Goal: Communication & Community: Answer question/provide support

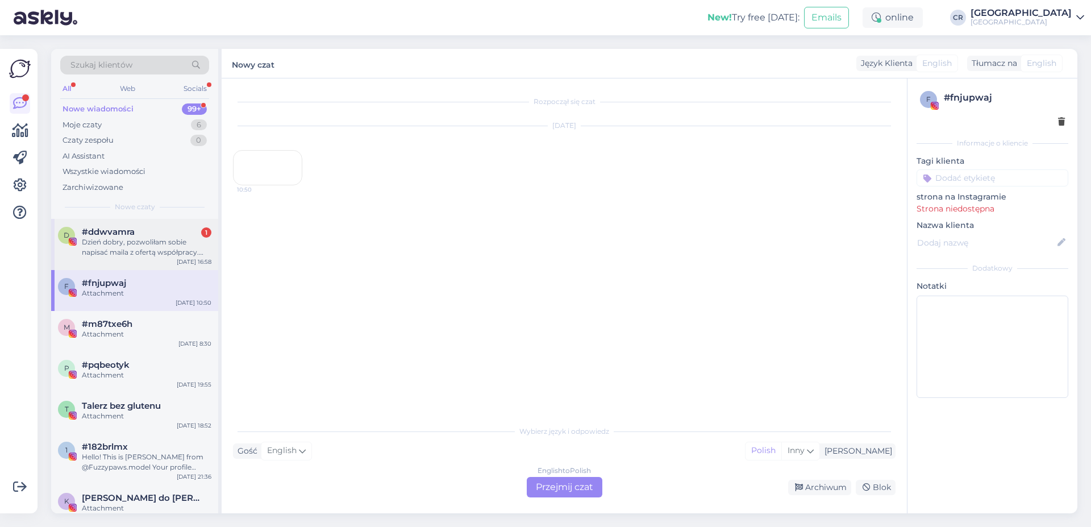
click at [118, 250] on div "Dzień dobry, pozwoliłam sobie napisać maila z ofertą współpracy. Jeśli email ni…" at bounding box center [147, 247] width 130 height 20
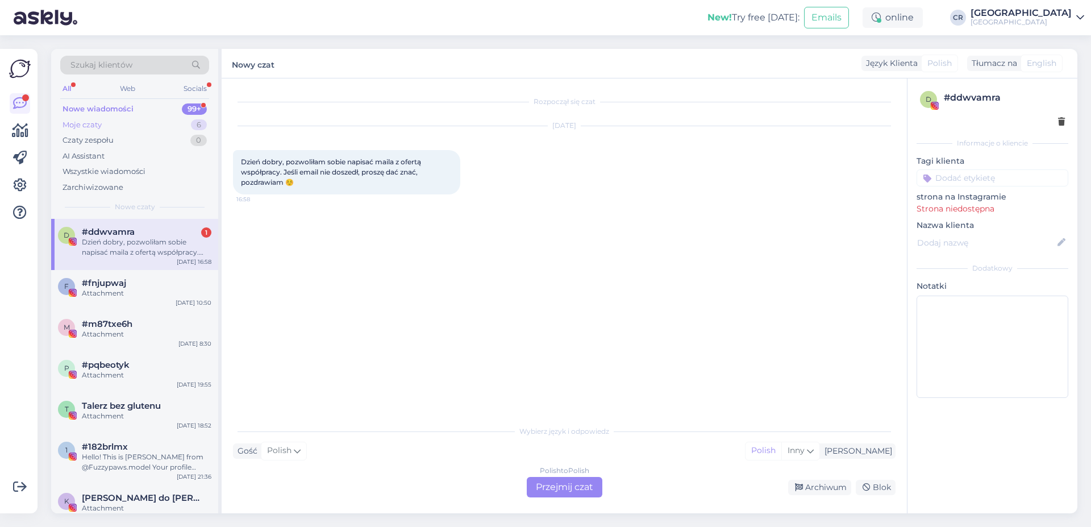
click at [143, 126] on div "Moje czaty 6" at bounding box center [134, 125] width 149 height 16
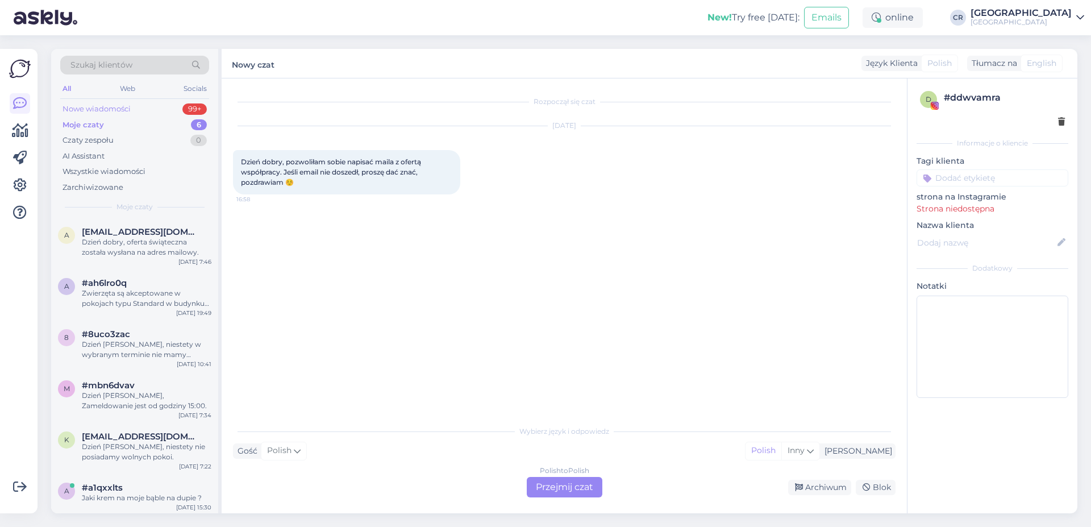
click at [149, 116] on div "Nowe wiadomości 99+" at bounding box center [134, 109] width 149 height 16
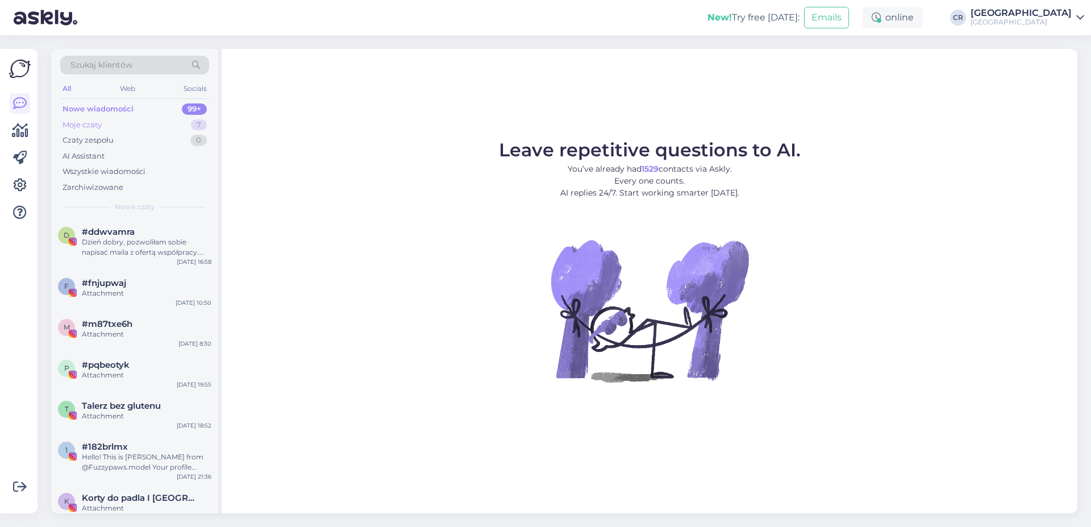
click at [128, 127] on div "Moje czaty 7" at bounding box center [134, 125] width 149 height 16
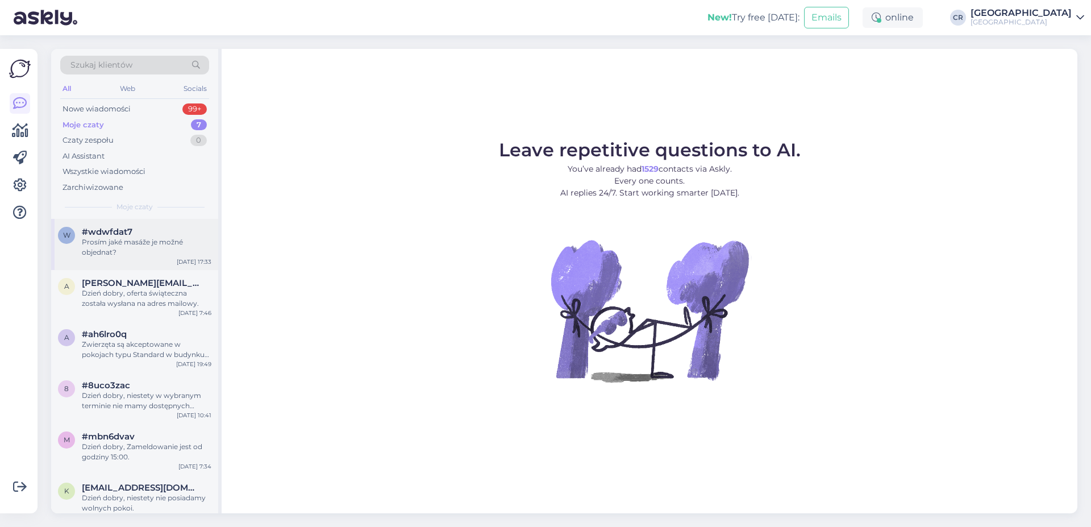
click at [106, 243] on div "Prosím jaké masáže je možné objednat?" at bounding box center [147, 247] width 130 height 20
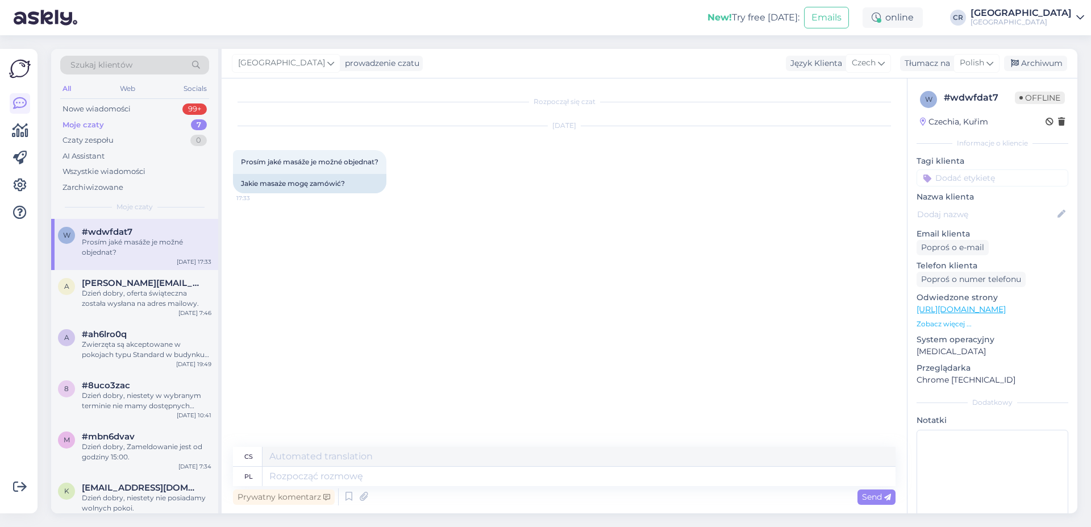
click at [315, 264] on div "Rozpoczął się czat [DATE] Prosím jaké masáže je možné objednat? 17:33 Jakie mas…" at bounding box center [569, 263] width 673 height 347
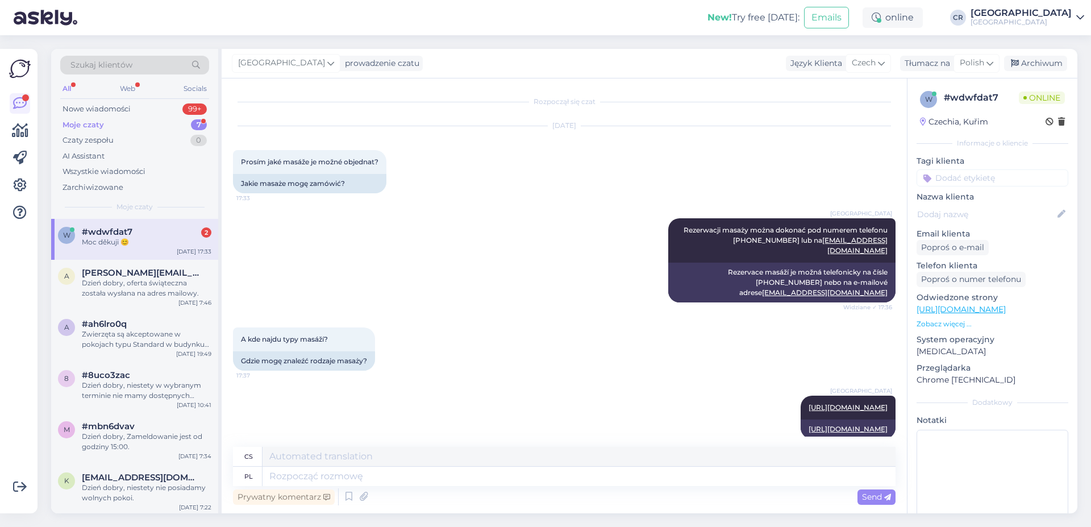
scroll to position [103, 0]
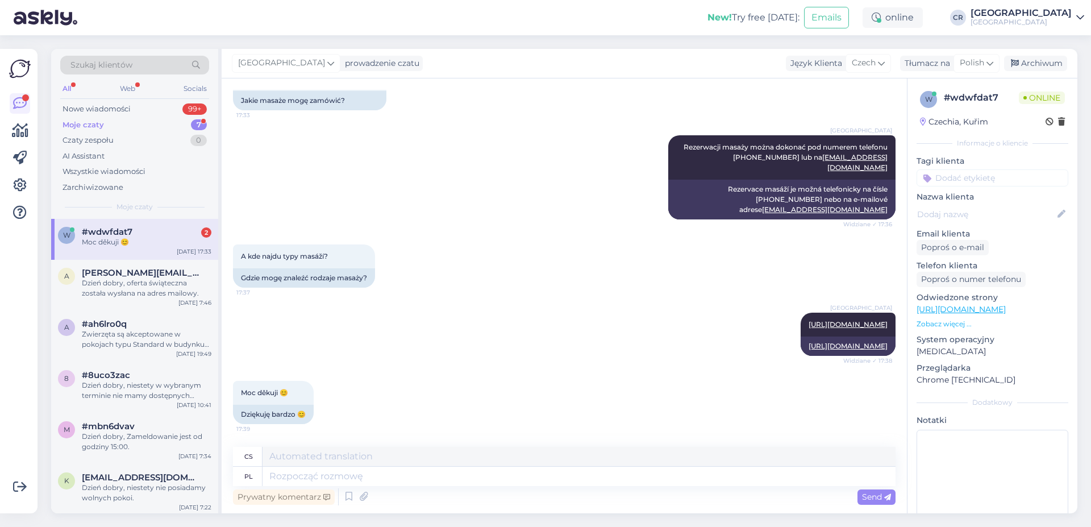
click at [152, 234] on div "#wdwfdat7 2" at bounding box center [147, 232] width 130 height 10
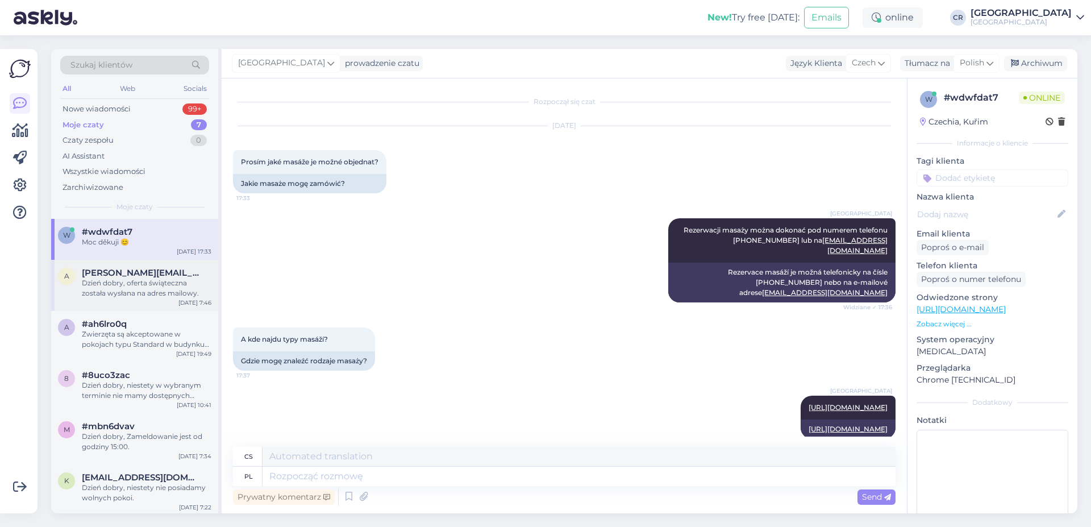
click at [151, 286] on div "Dzień dobry, oferta świąteczna została wysłana na adres mailowy." at bounding box center [147, 288] width 130 height 20
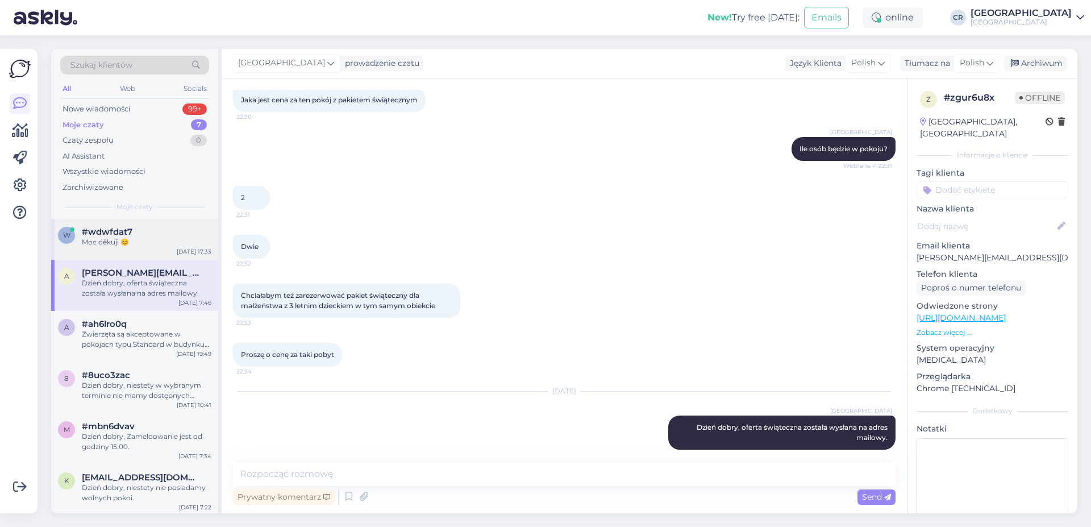
click at [153, 230] on div "#wdwfdat7" at bounding box center [147, 232] width 130 height 10
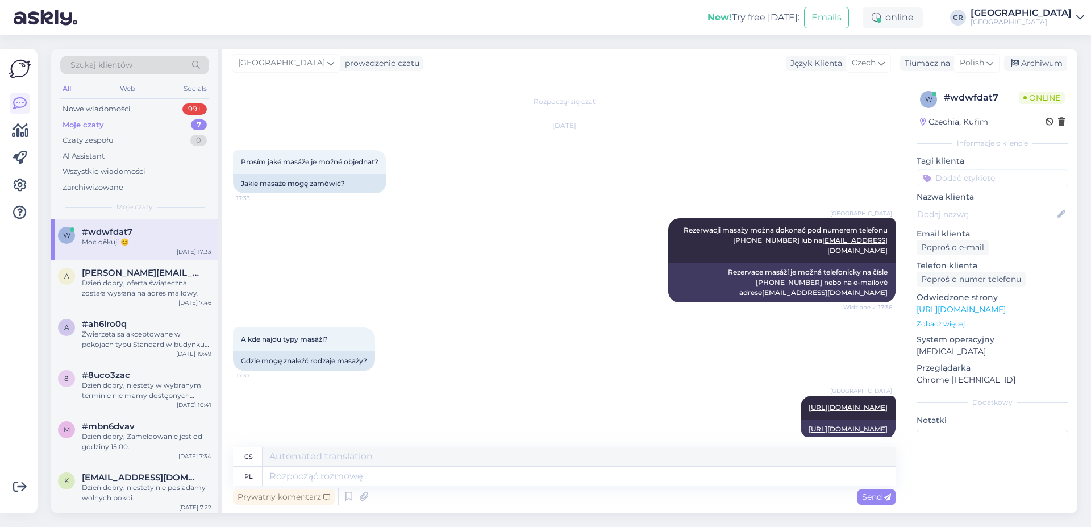
scroll to position [103, 0]
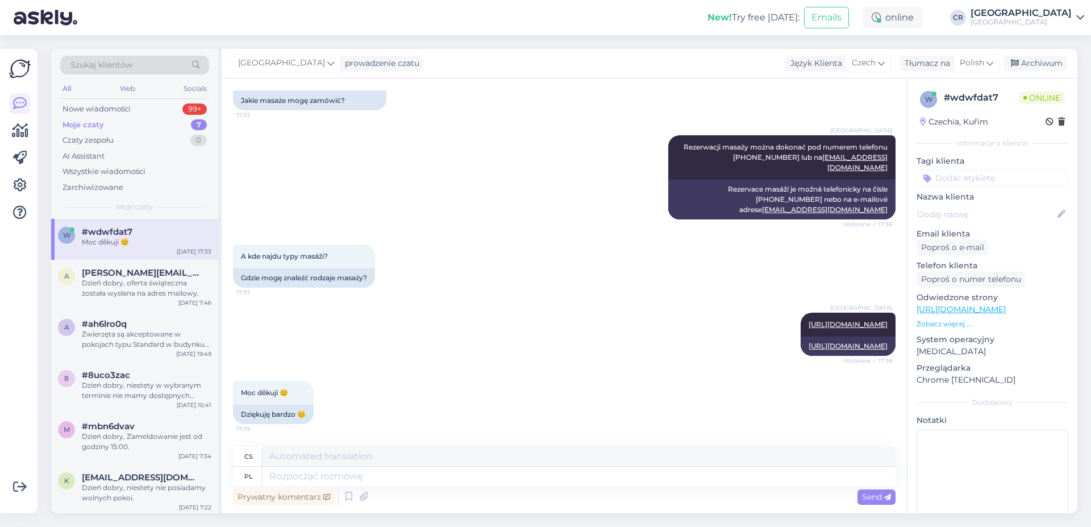
click at [388, 330] on div "[GEOGRAPHIC_DATA] [URL][DOMAIN_NAME] Widziane ✓ 17:38 [URL][DOMAIN_NAME]" at bounding box center [564, 334] width 663 height 68
